Goal: Find specific page/section: Find specific page/section

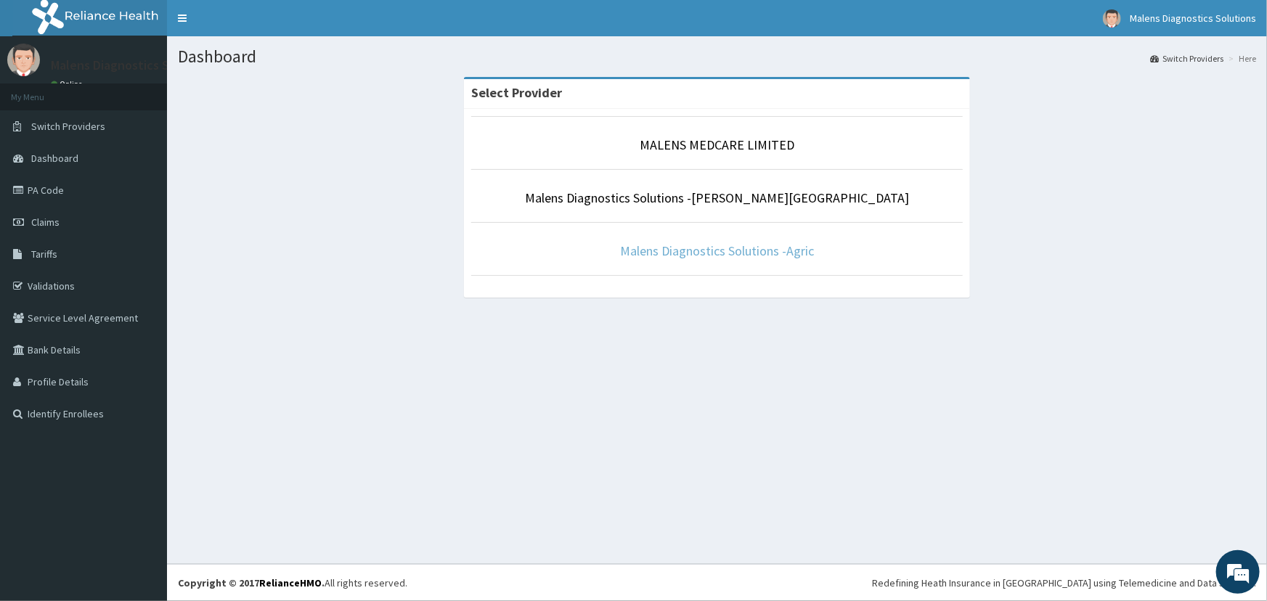
click at [760, 253] on link "Malens Diagnostics Solutions -Agric" at bounding box center [717, 250] width 194 height 17
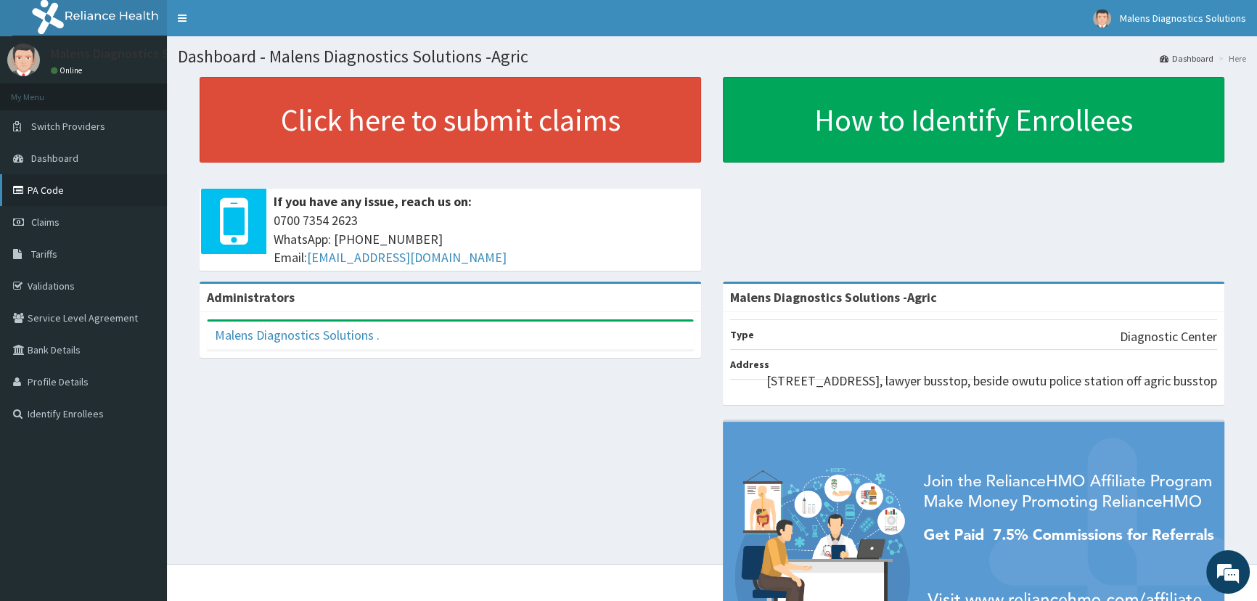
click at [45, 189] on link "PA Code" at bounding box center [83, 190] width 167 height 32
click at [45, 185] on link "PA Code" at bounding box center [83, 190] width 167 height 32
